Goal: Transaction & Acquisition: Purchase product/service

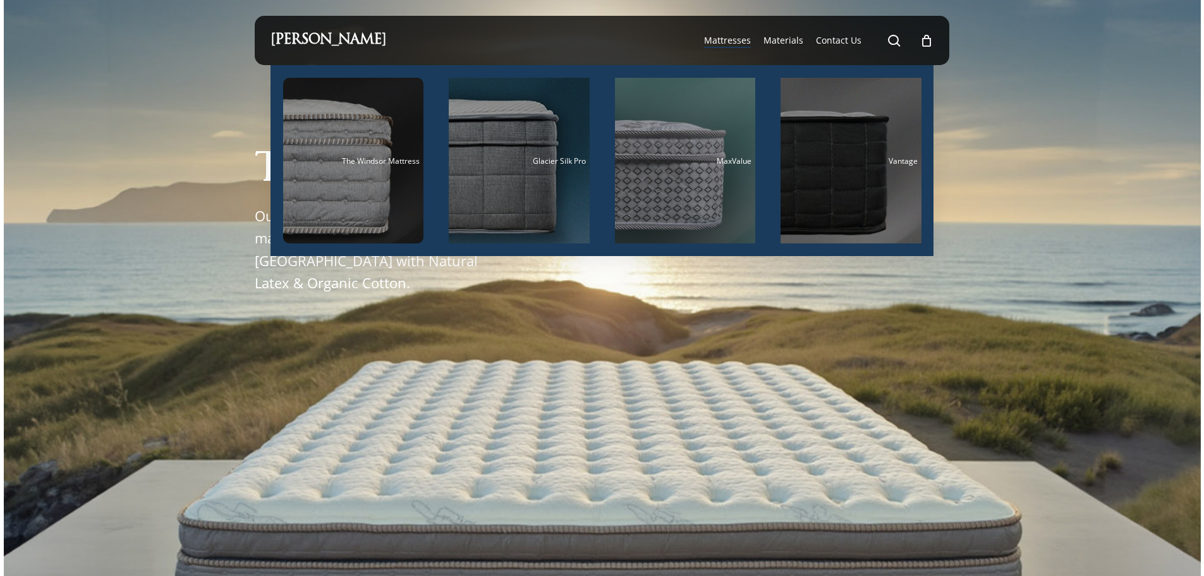
click at [720, 37] on span "Mattresses" at bounding box center [727, 40] width 47 height 12
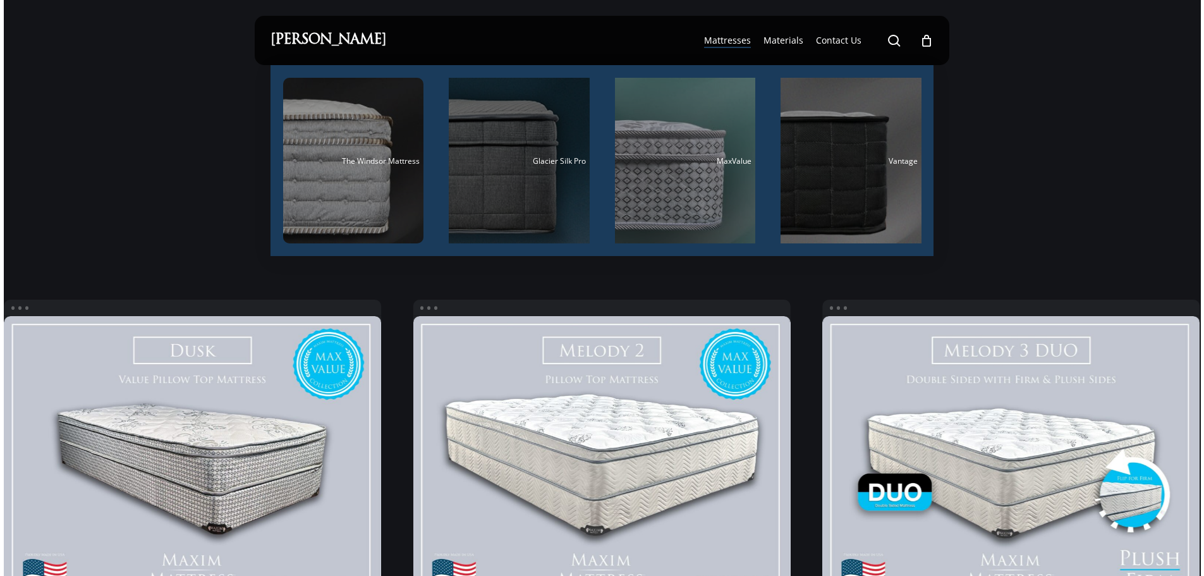
click at [526, 166] on div "Main Menu" at bounding box center [519, 161] width 141 height 166
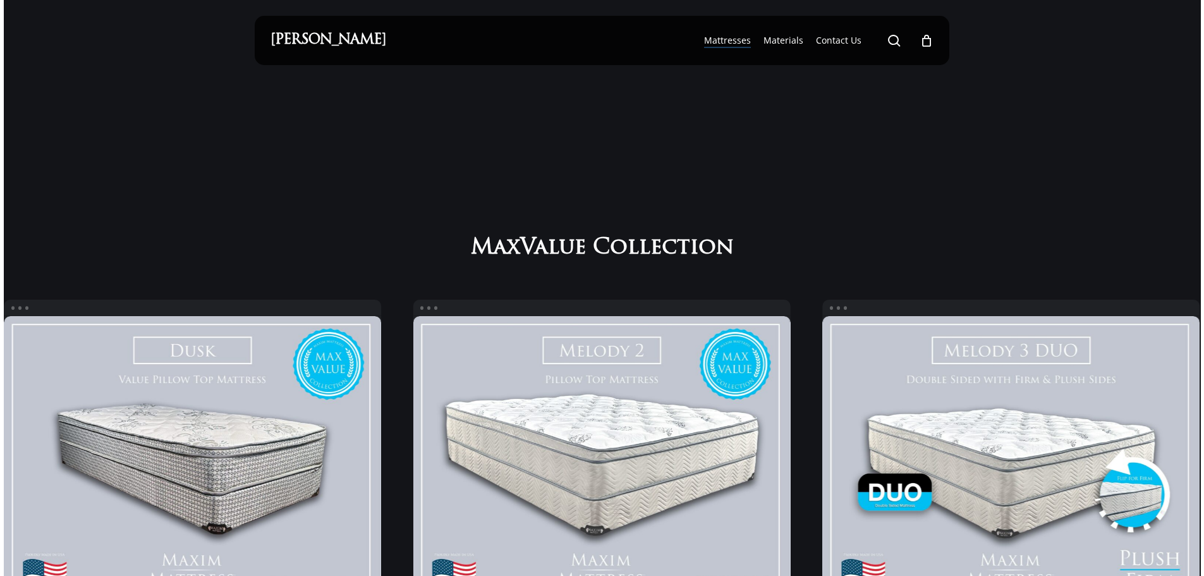
click at [350, 41] on link "[PERSON_NAME]" at bounding box center [329, 40] width 116 height 14
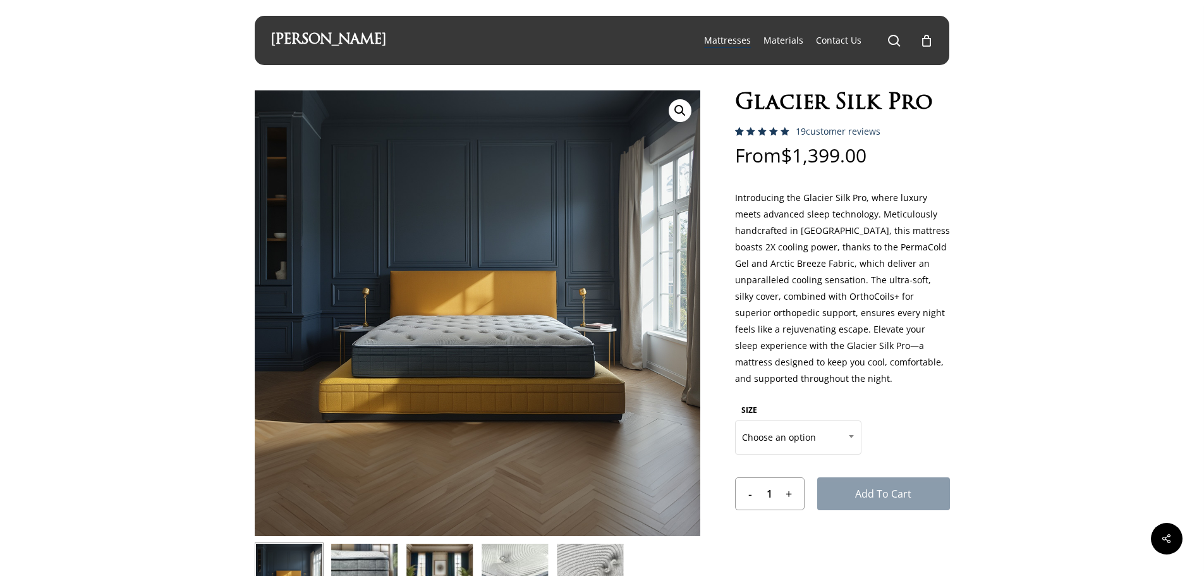
click at [508, 367] on div at bounding box center [478, 313] width 446 height 446
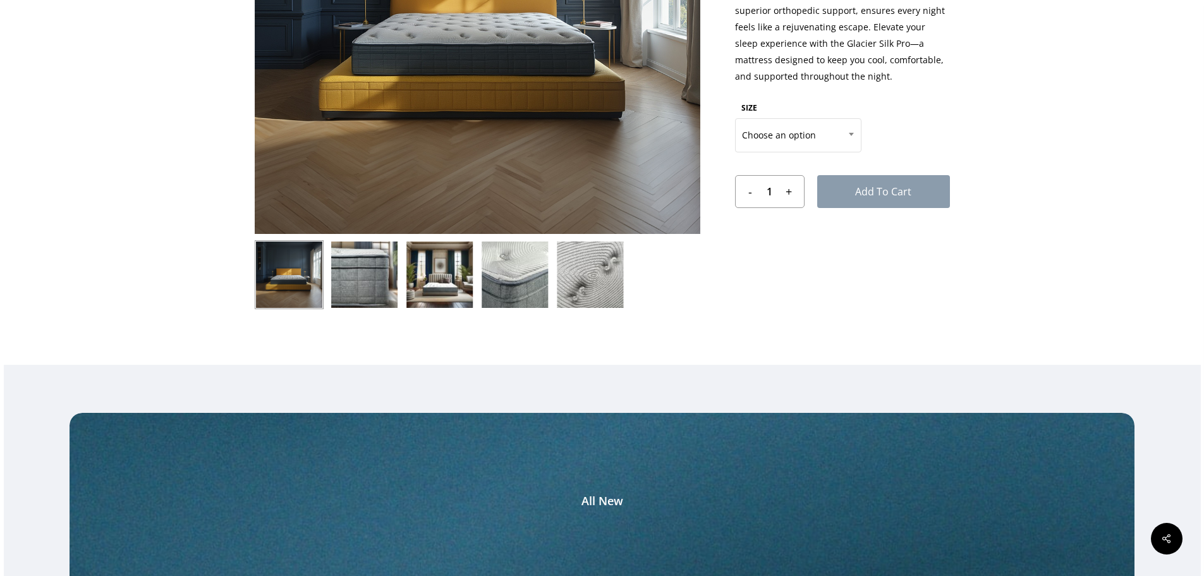
scroll to position [316, 0]
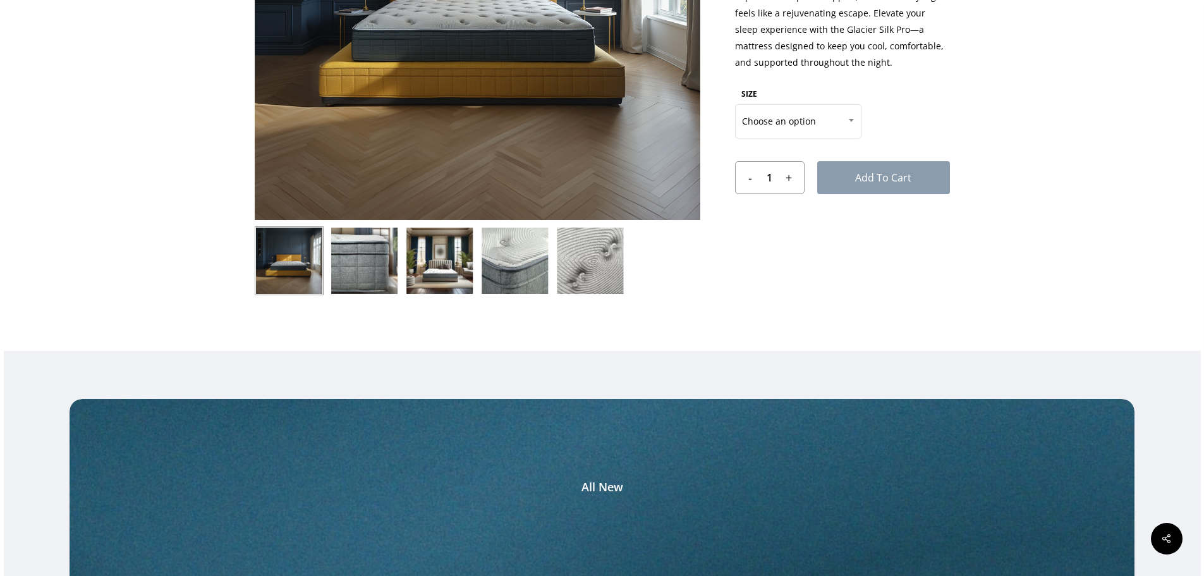
click at [352, 265] on img at bounding box center [364, 260] width 69 height 69
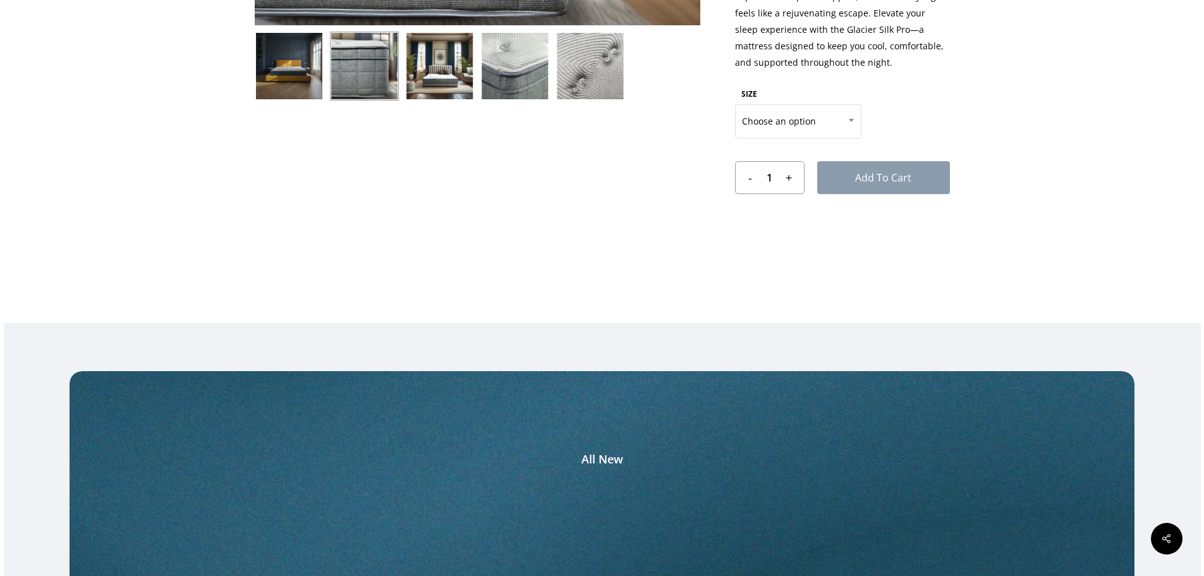
click at [367, 72] on img at bounding box center [364, 66] width 69 height 69
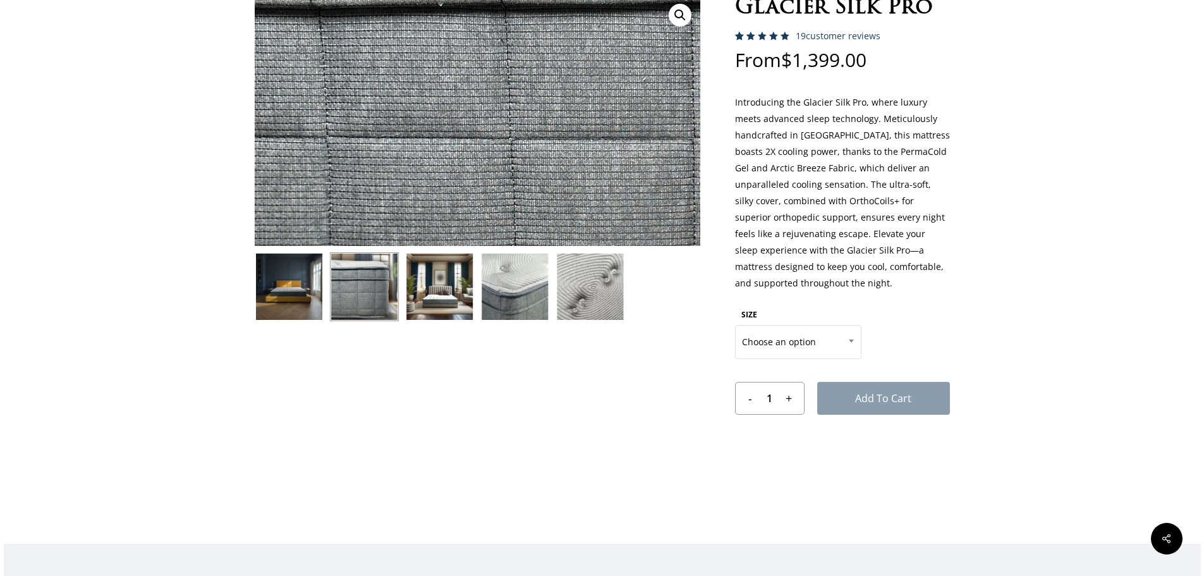
scroll to position [126, 0]
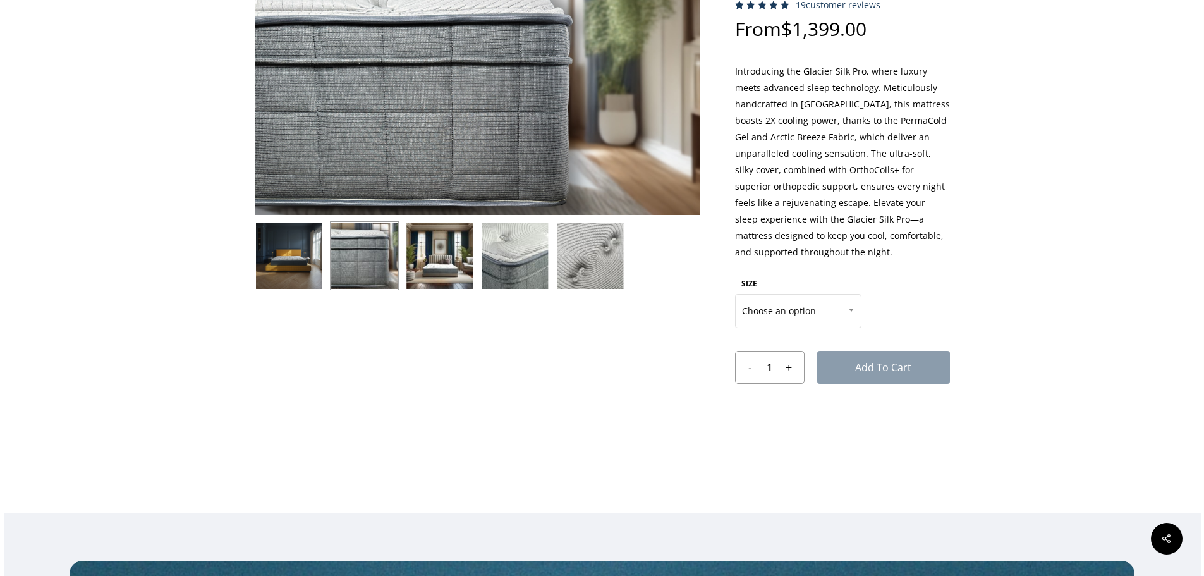
click at [513, 265] on img at bounding box center [514, 255] width 69 height 69
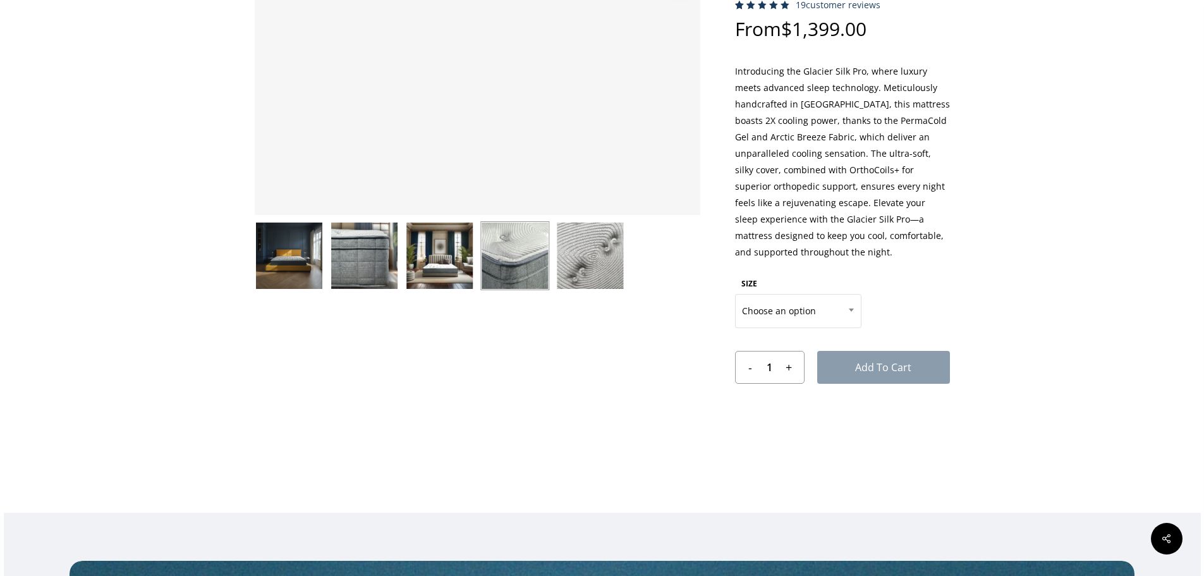
click at [363, 276] on img at bounding box center [364, 255] width 69 height 69
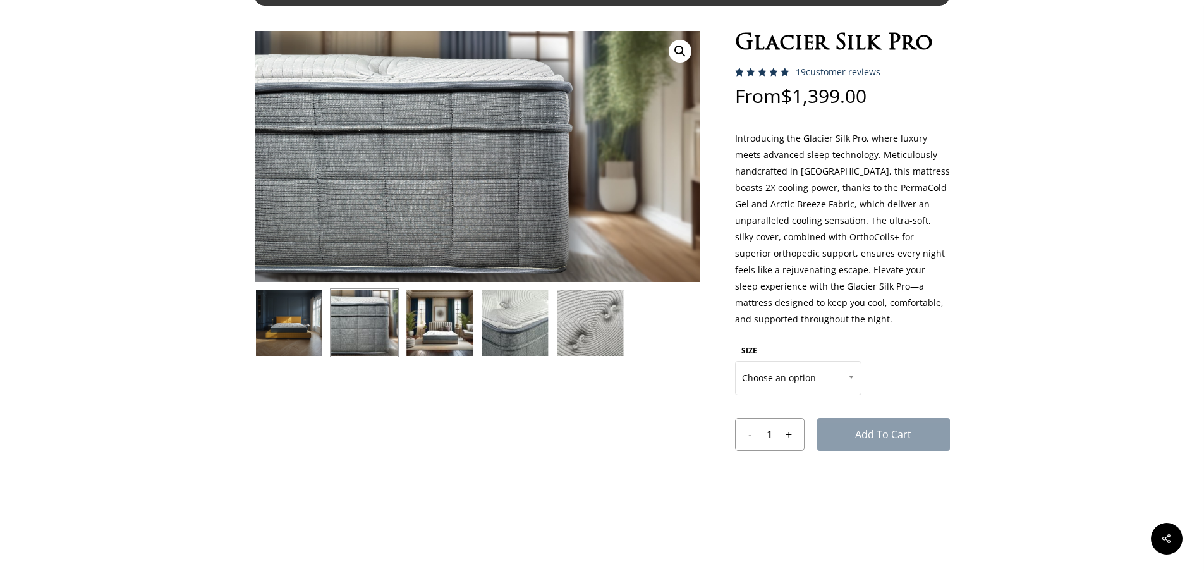
scroll to position [0, 0]
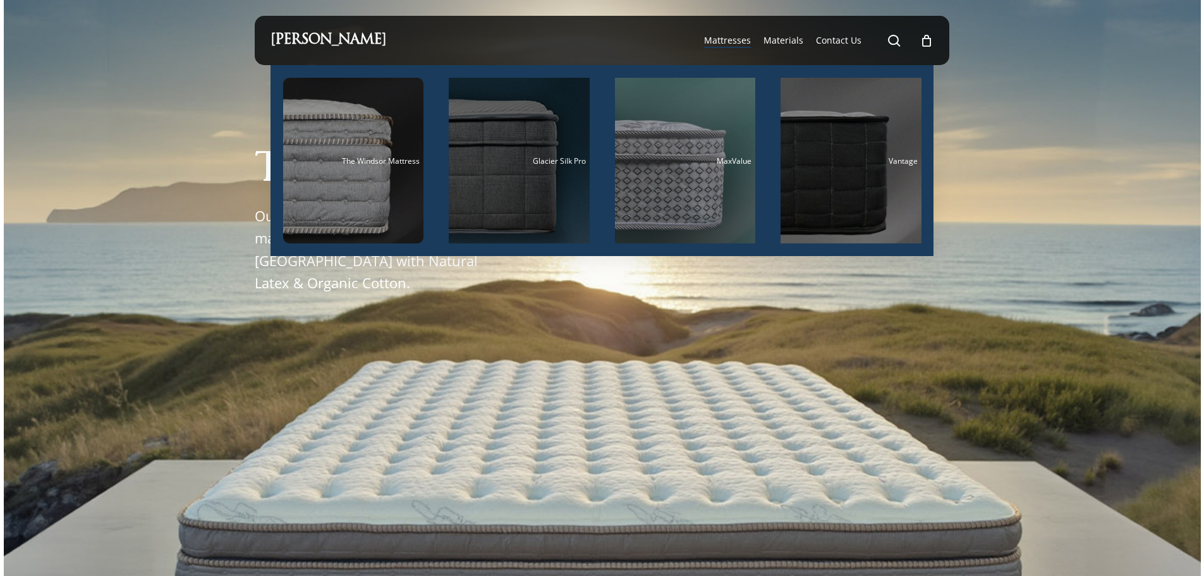
click at [544, 174] on div "Main Menu" at bounding box center [519, 161] width 141 height 166
click at [535, 193] on div "Main Menu" at bounding box center [519, 161] width 141 height 166
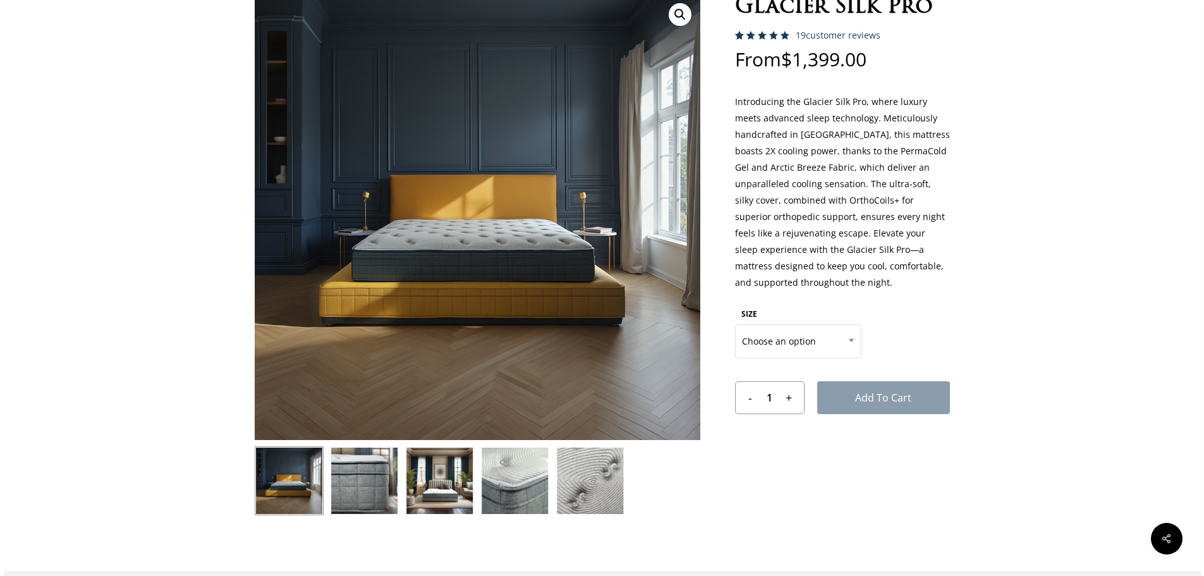
scroll to position [126, 0]
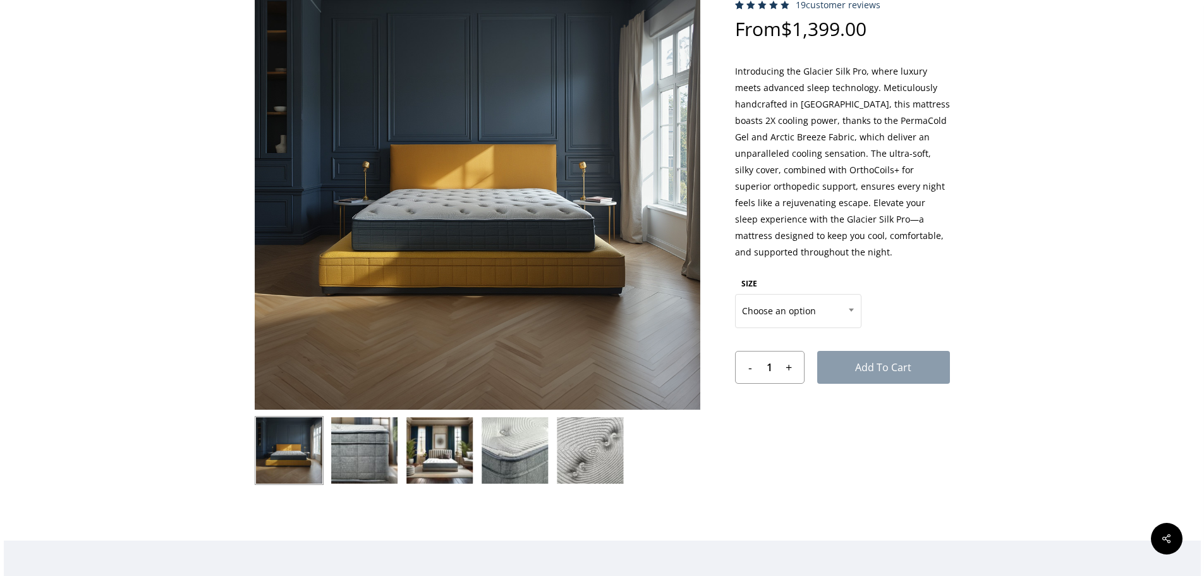
click at [356, 455] on img at bounding box center [364, 450] width 69 height 69
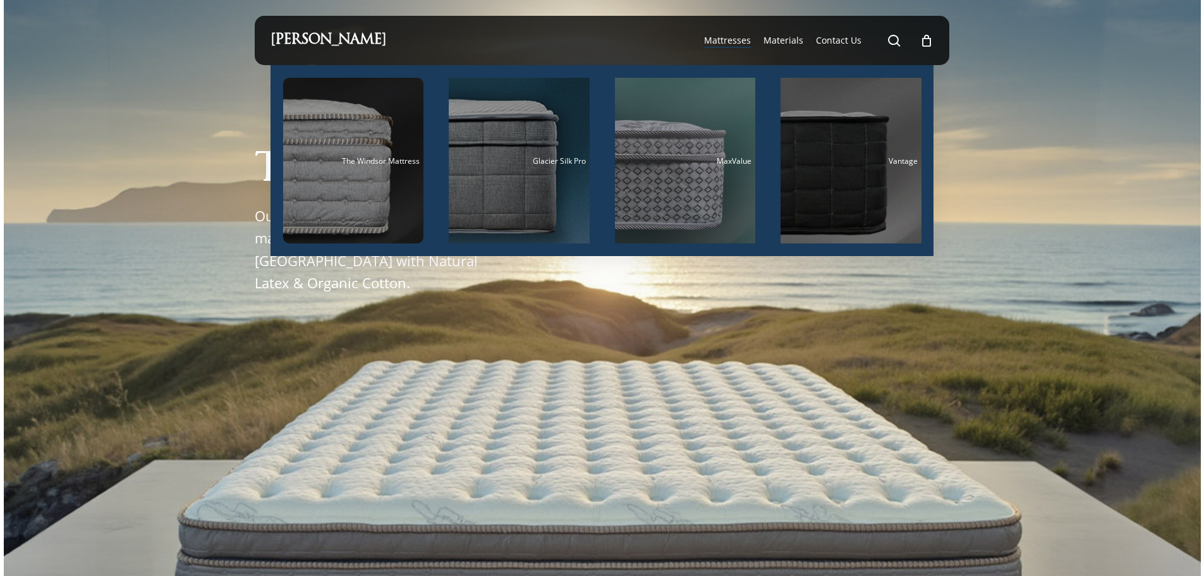
click at [740, 43] on span "Mattresses" at bounding box center [727, 40] width 47 height 12
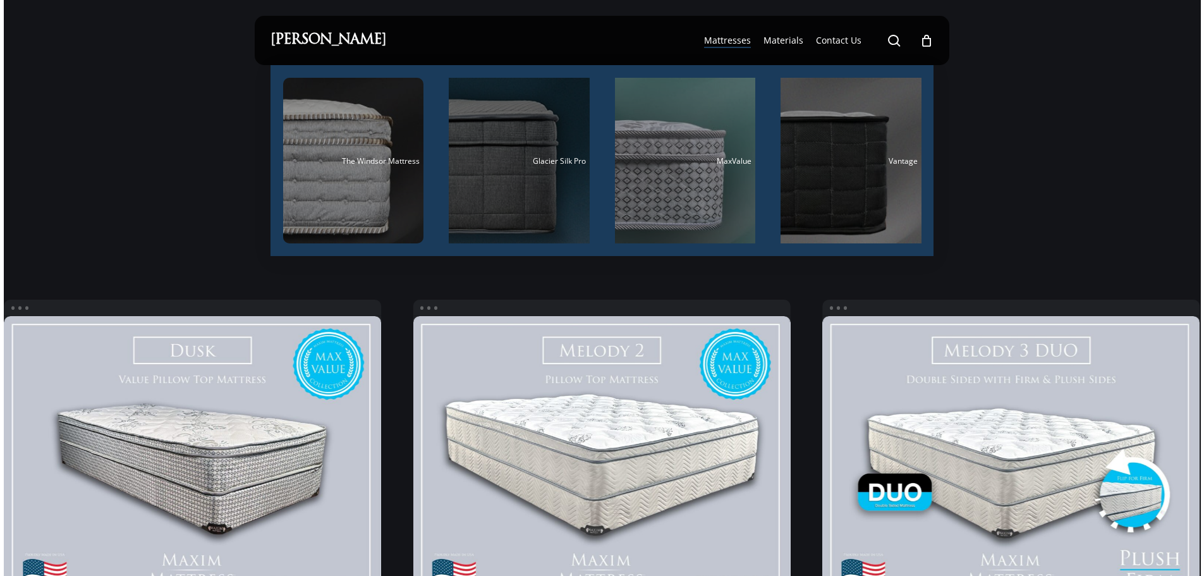
click at [475, 195] on div "Main Menu" at bounding box center [519, 161] width 141 height 166
